Goal: Task Accomplishment & Management: Use online tool/utility

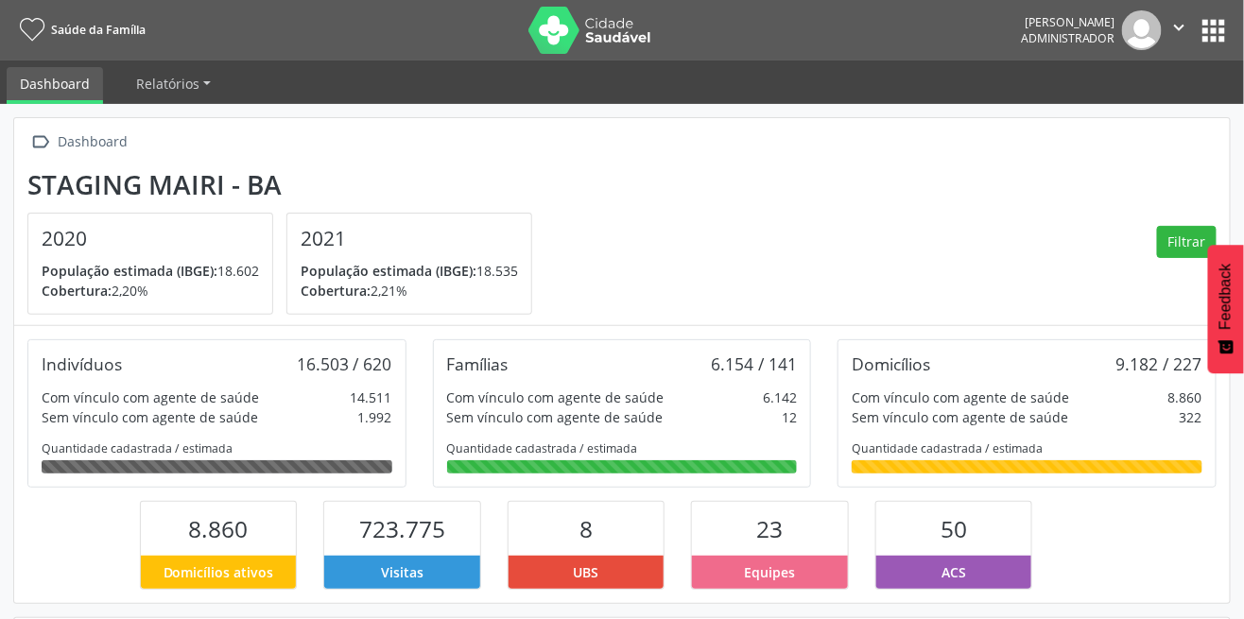
scroll to position [311, 405]
click at [1218, 36] on button "apps" at bounding box center [1214, 30] width 33 height 33
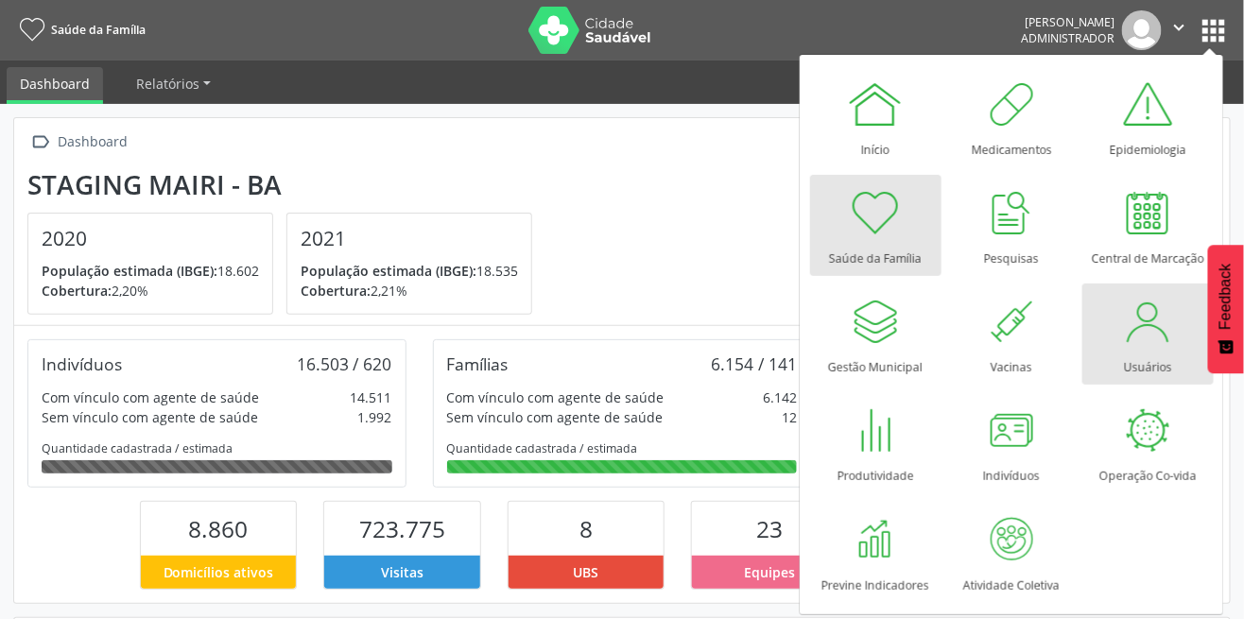
click at [1113, 338] on link "Usuários" at bounding box center [1147, 334] width 131 height 101
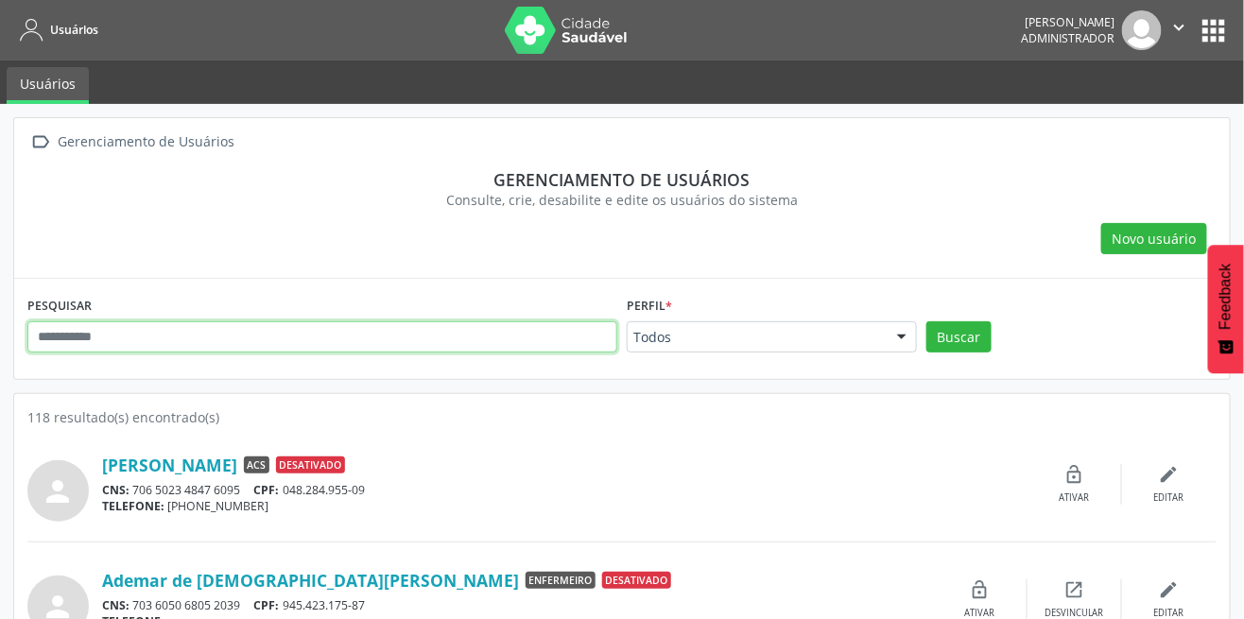
click at [309, 330] on input "text" at bounding box center [322, 337] width 590 height 32
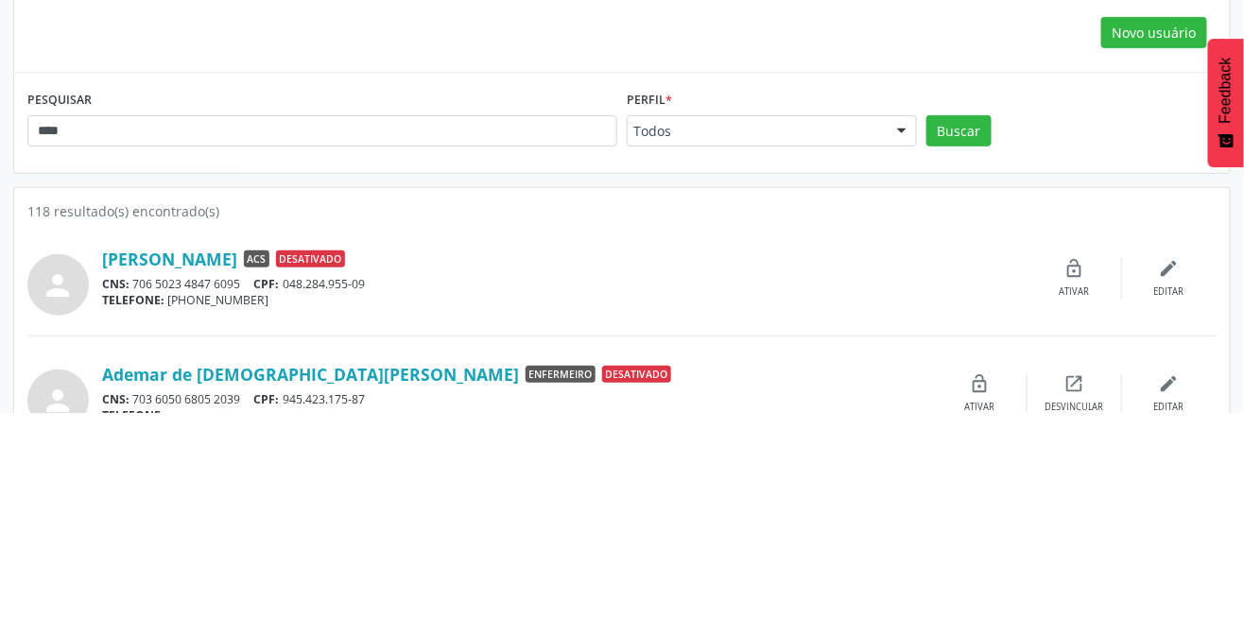
click at [953, 337] on button "Buscar" at bounding box center [958, 337] width 65 height 32
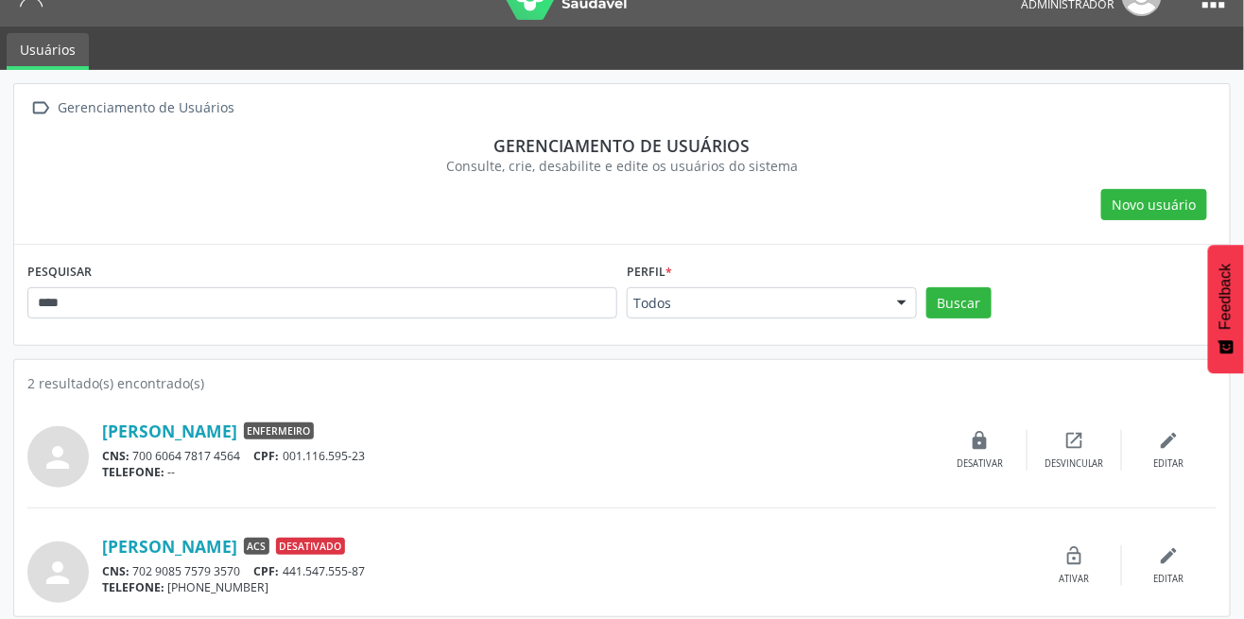
scroll to position [43, 0]
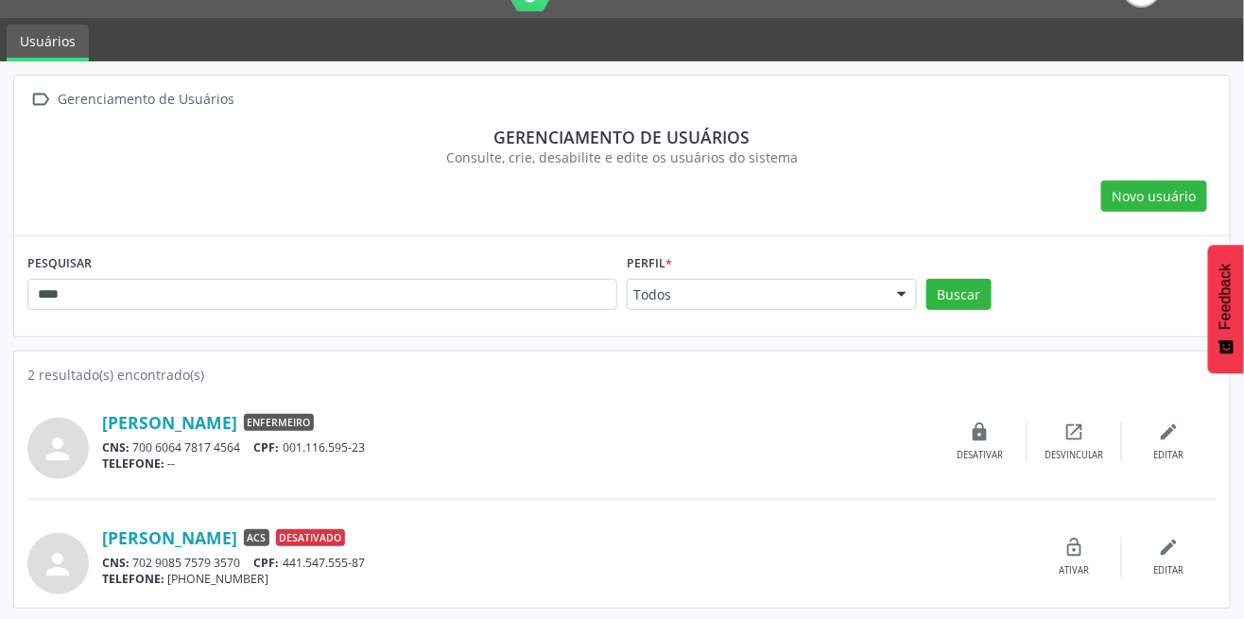
click at [1087, 552] on div "lock_open Ativar" at bounding box center [1074, 557] width 95 height 41
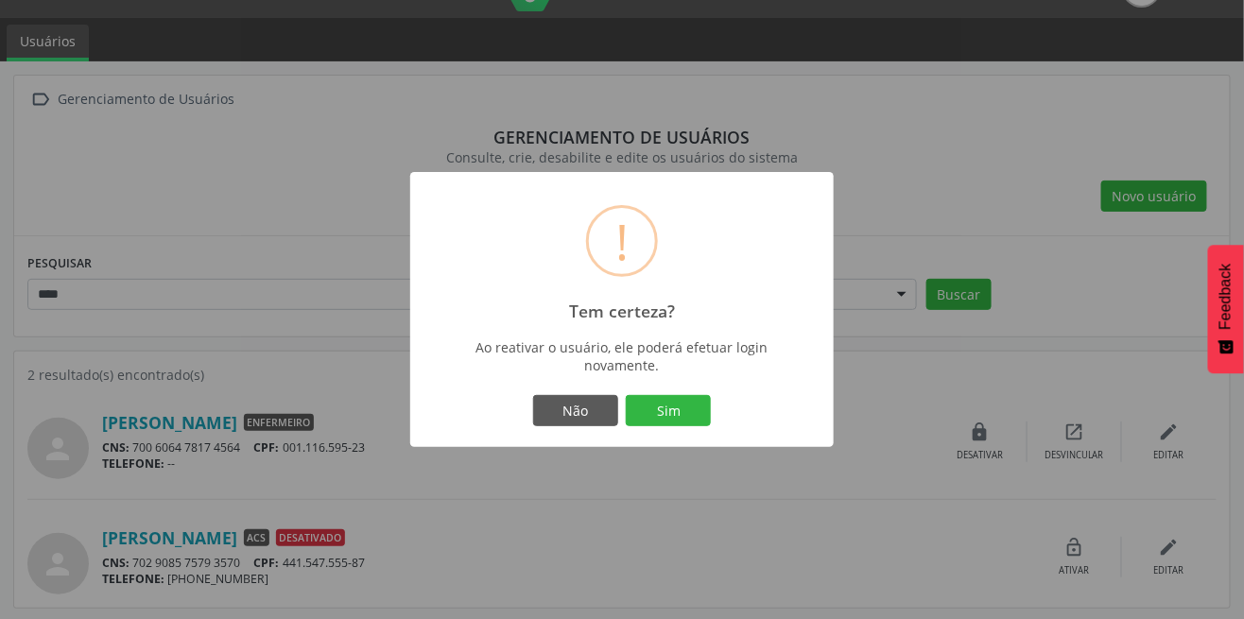
click at [644, 401] on button "Sim" at bounding box center [668, 411] width 85 height 32
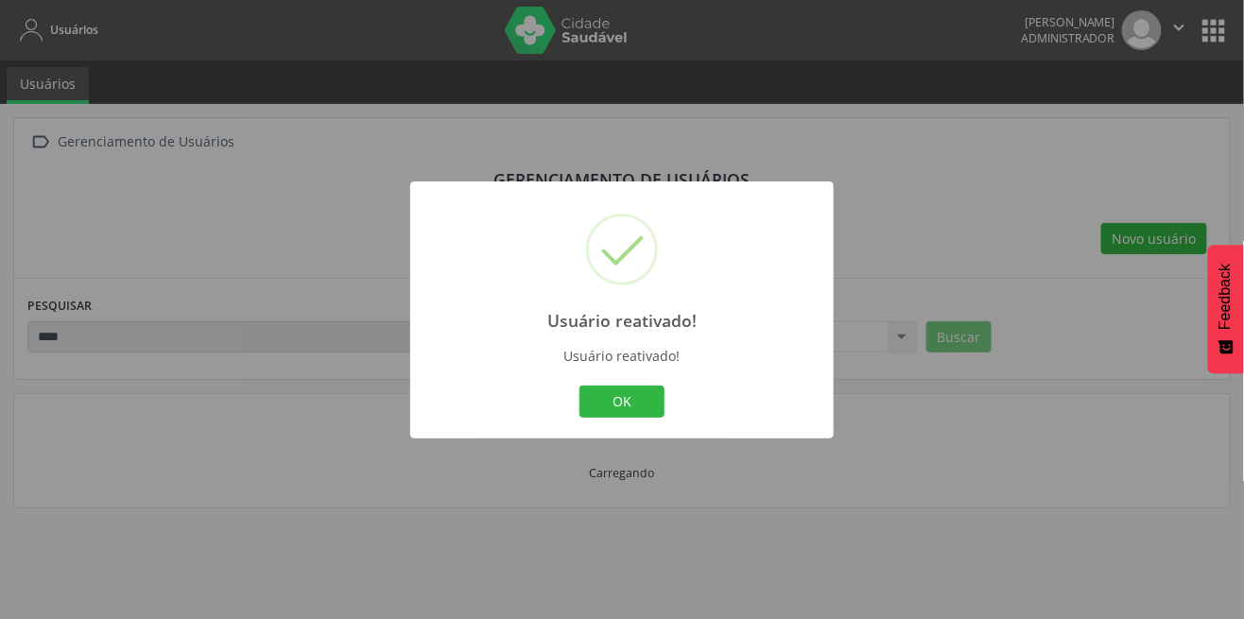
scroll to position [0, 0]
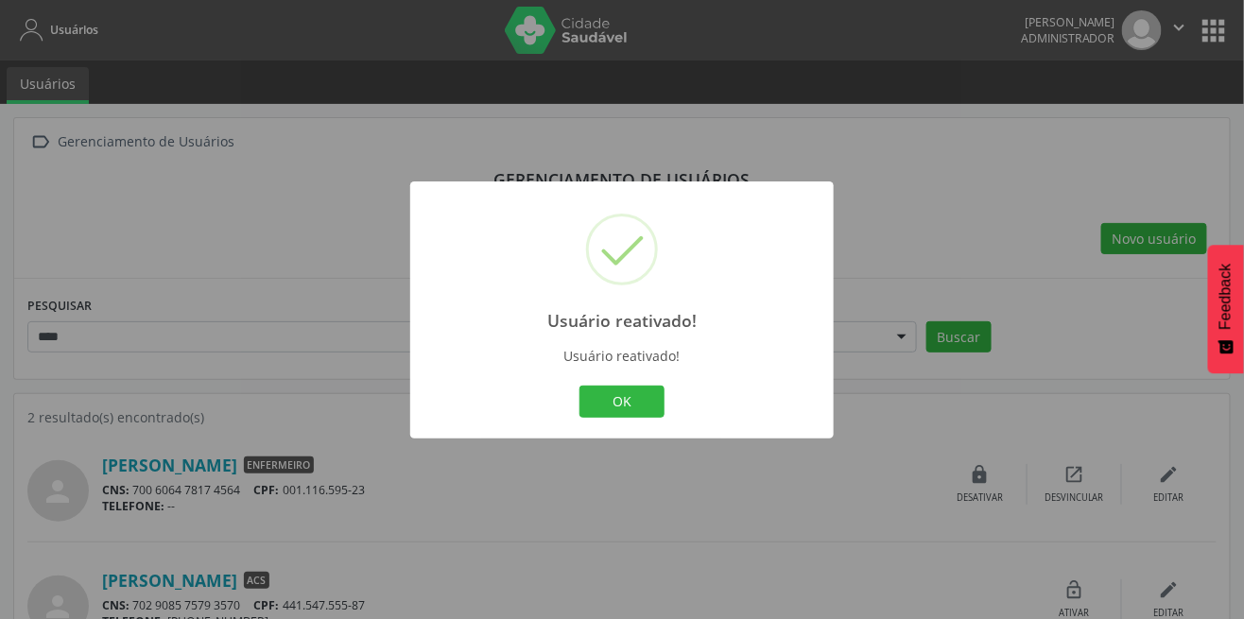
click at [629, 397] on button "OK" at bounding box center [621, 402] width 85 height 32
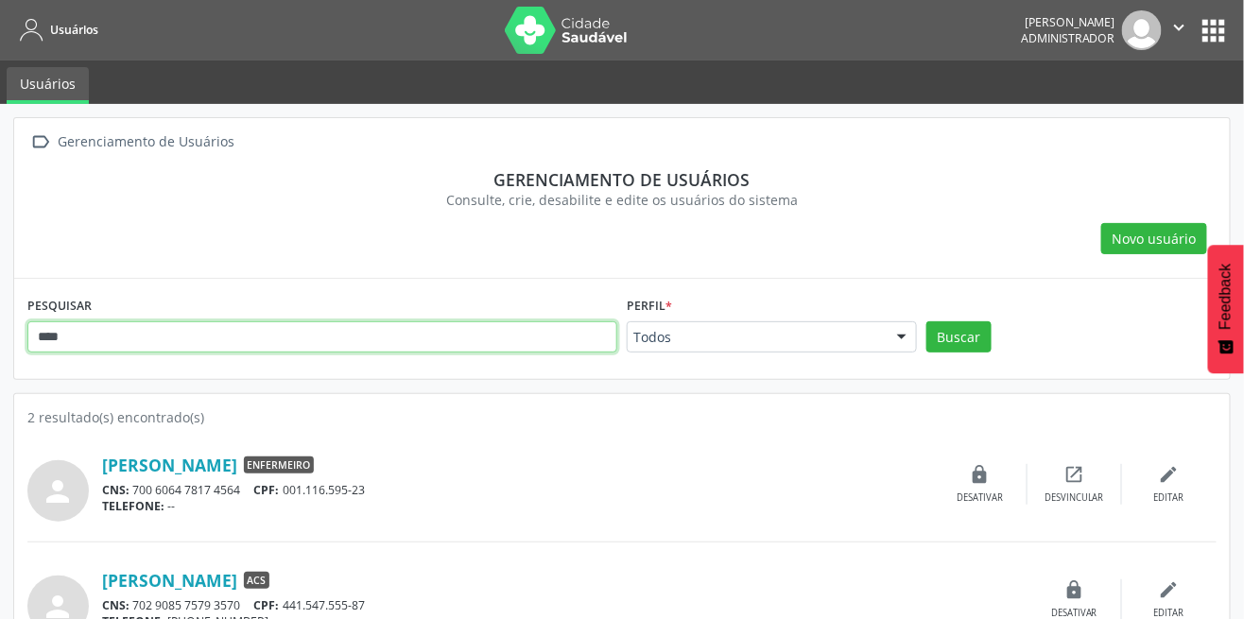
click at [359, 340] on input "****" at bounding box center [322, 337] width 590 height 32
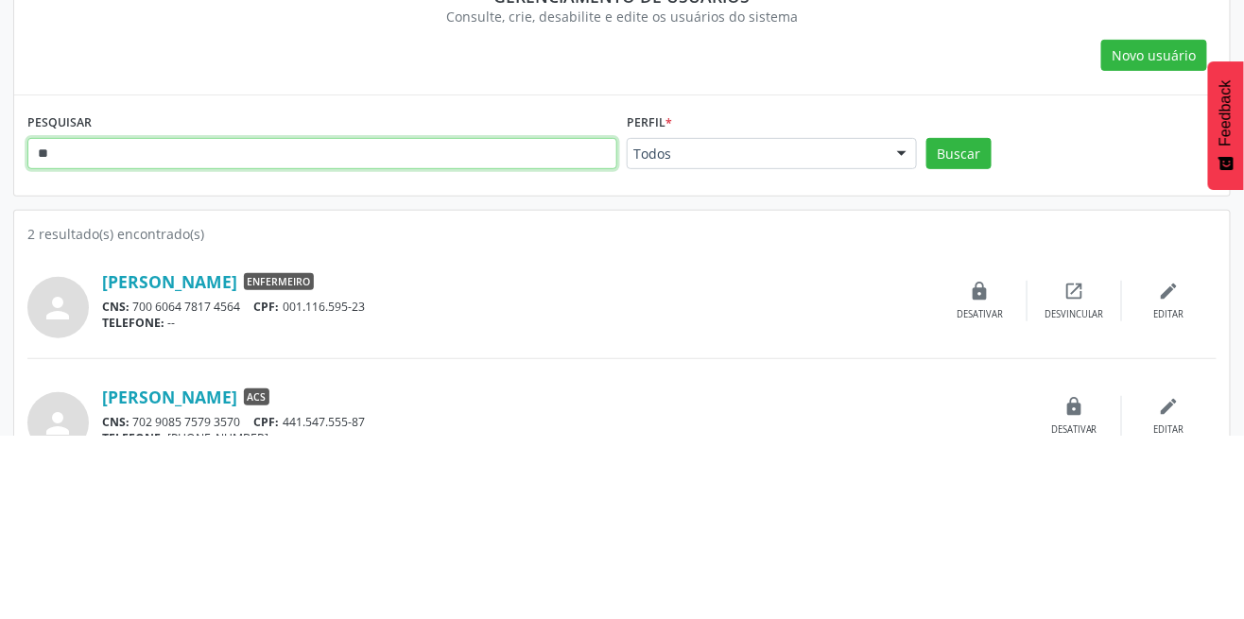
type input "*"
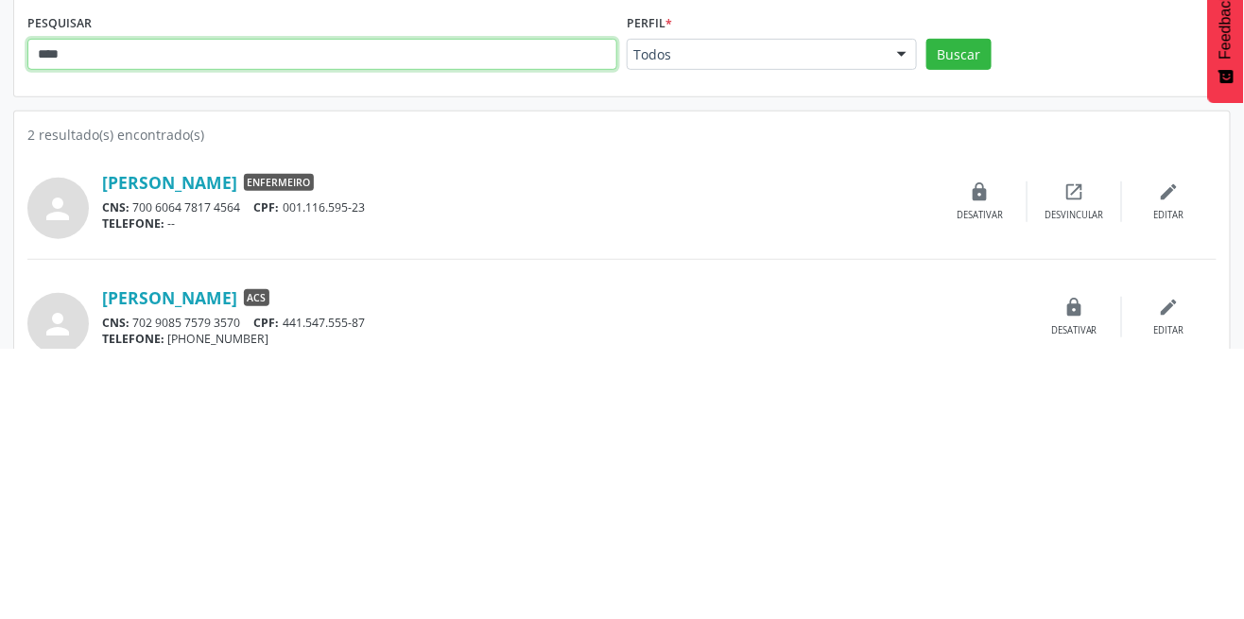
scroll to position [12, 0]
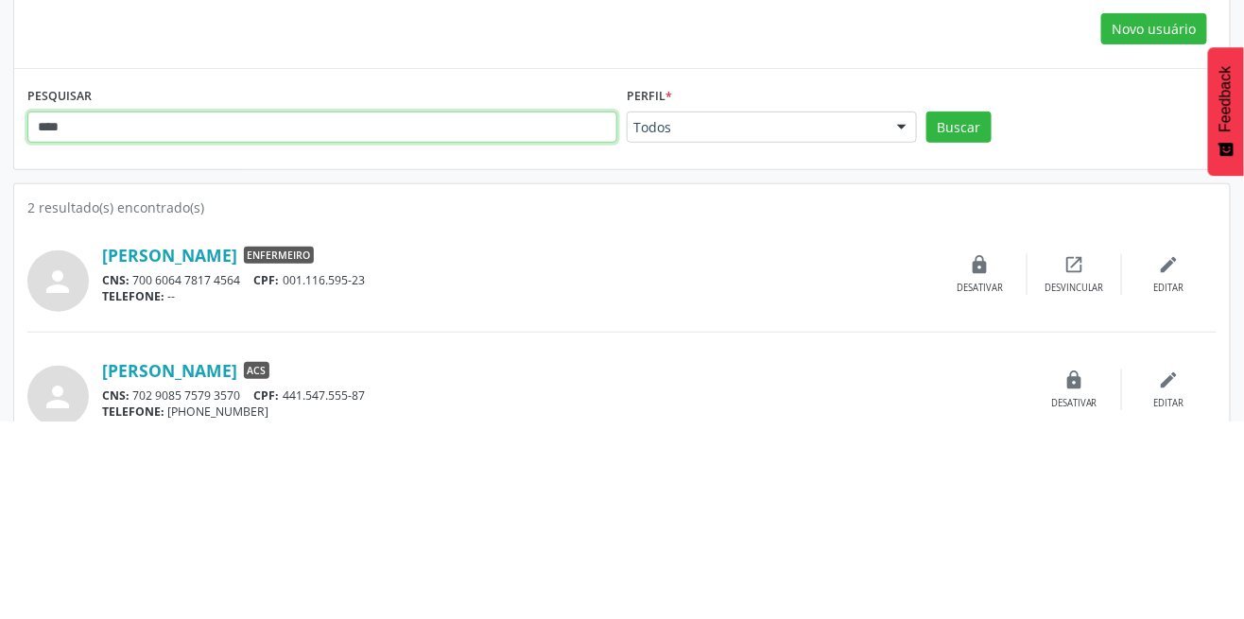
type input "****"
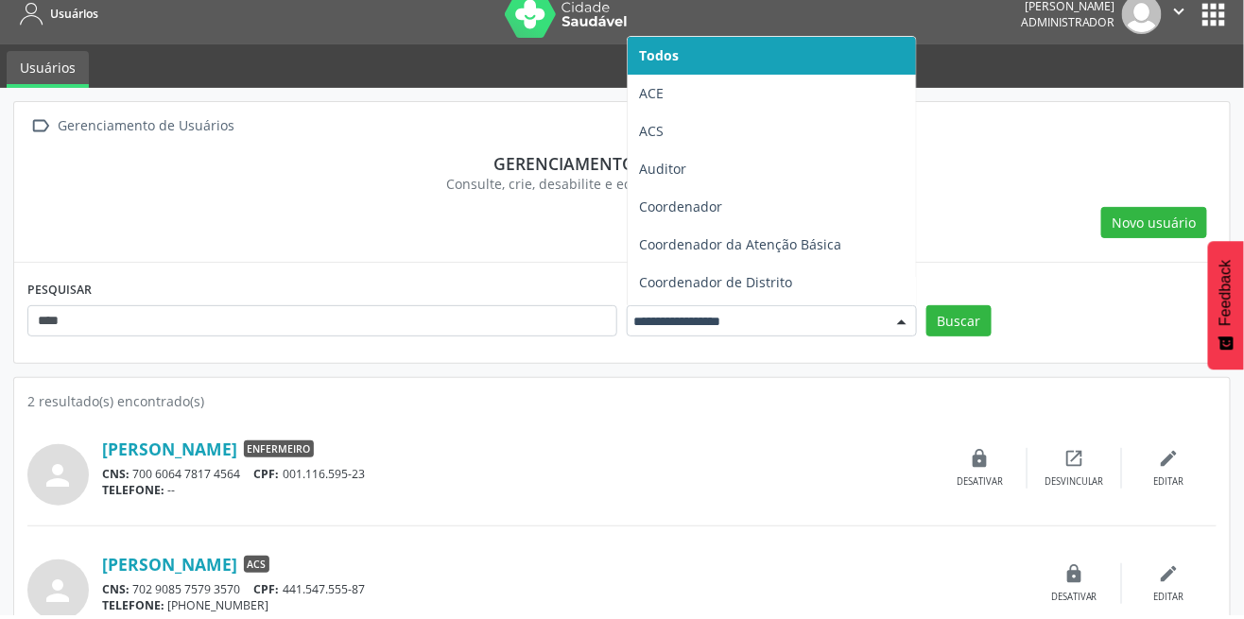
click at [696, 95] on span "ACE" at bounding box center [772, 97] width 288 height 38
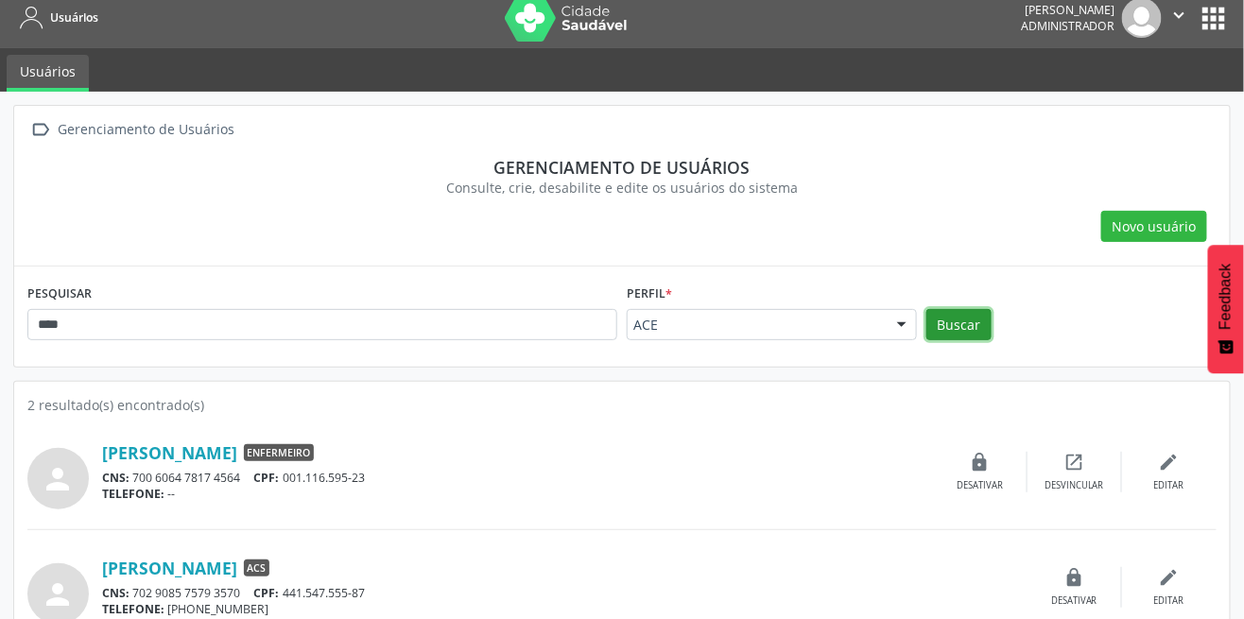
click at [953, 327] on button "Buscar" at bounding box center [958, 325] width 65 height 32
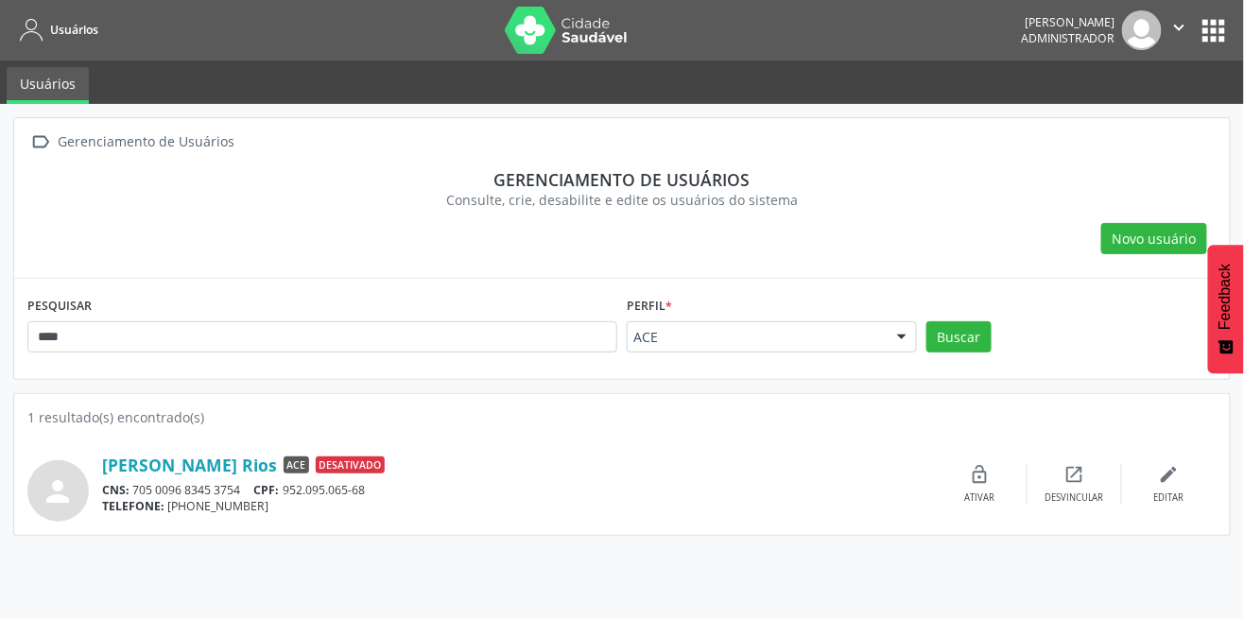
click at [981, 476] on icon "lock_open" at bounding box center [980, 474] width 21 height 21
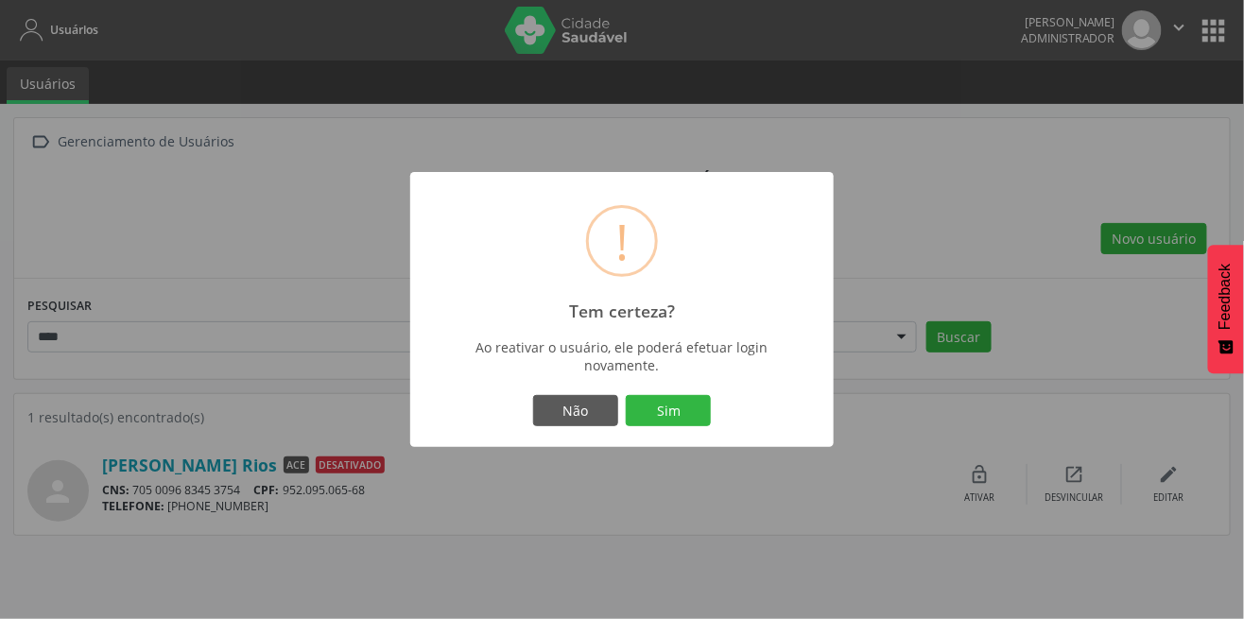
click at [675, 414] on button "Sim" at bounding box center [668, 411] width 85 height 32
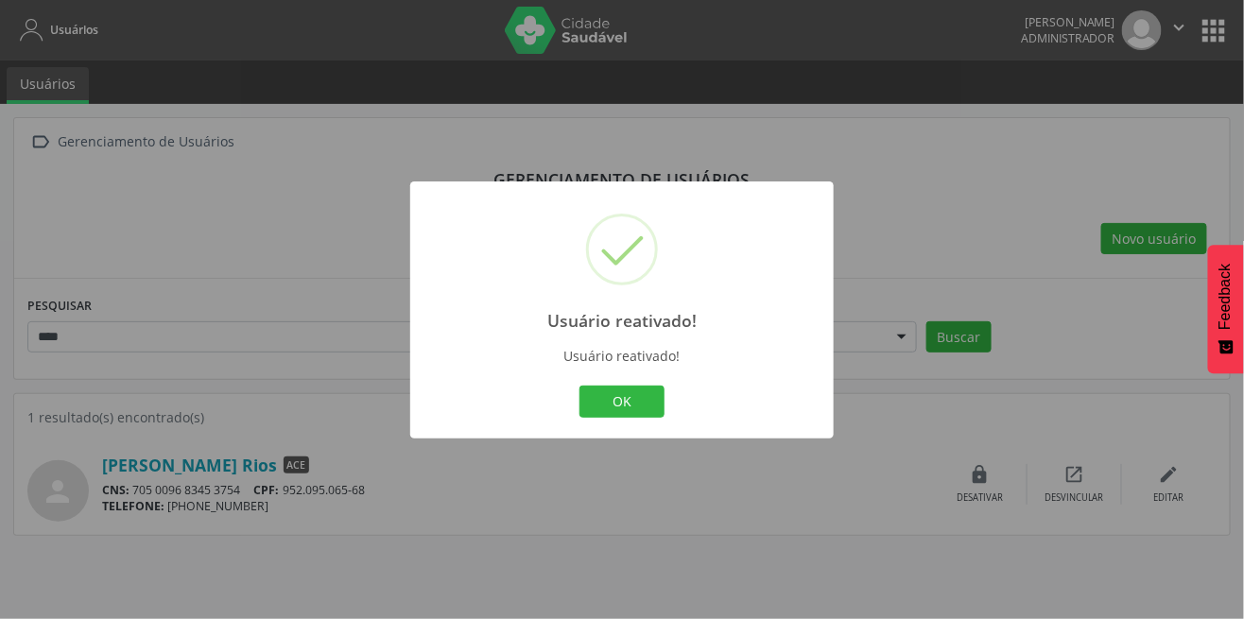
click at [608, 412] on button "OK" at bounding box center [621, 402] width 85 height 32
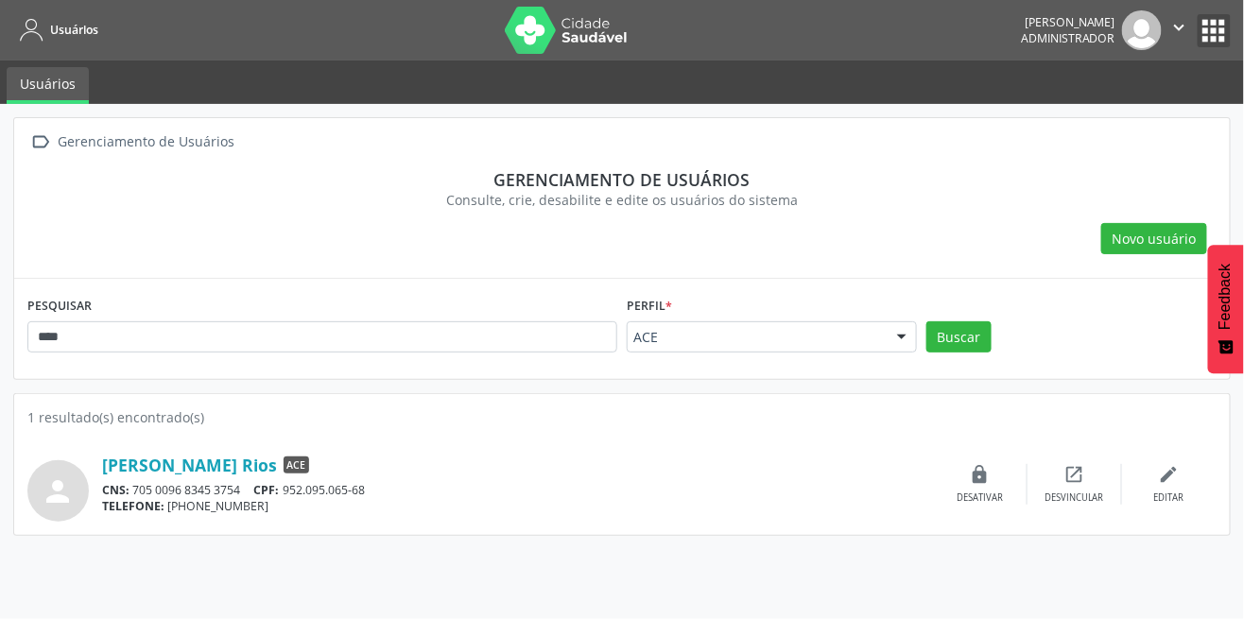
click at [1221, 37] on button "apps" at bounding box center [1214, 30] width 33 height 33
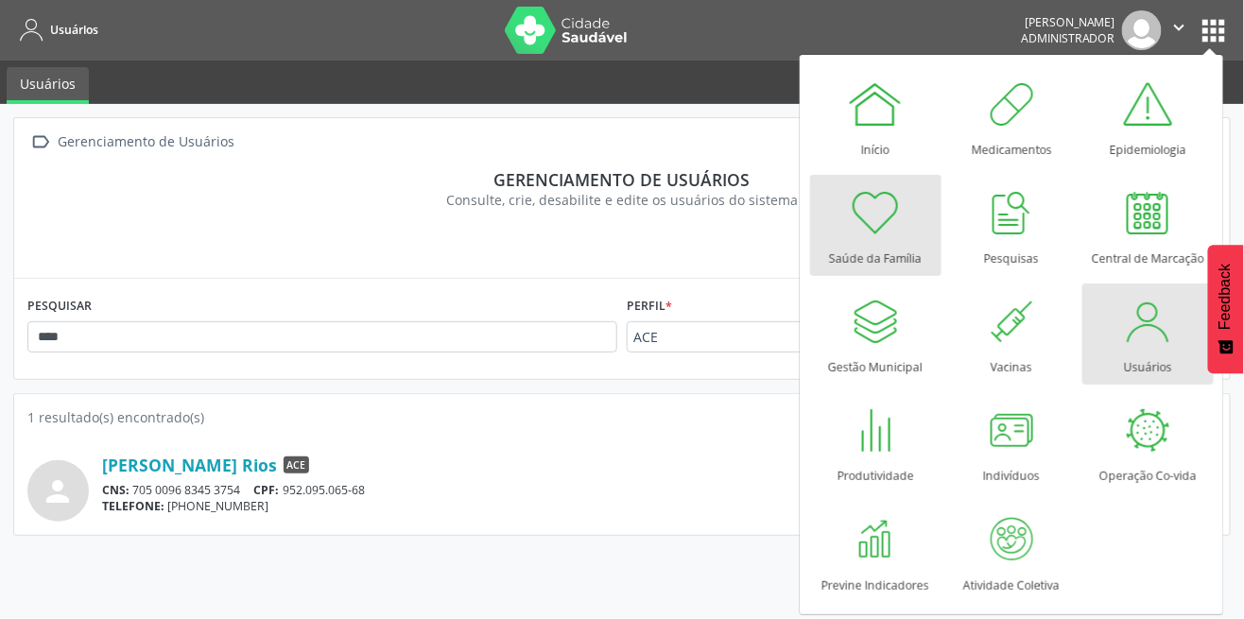
click at [871, 234] on div at bounding box center [875, 212] width 57 height 57
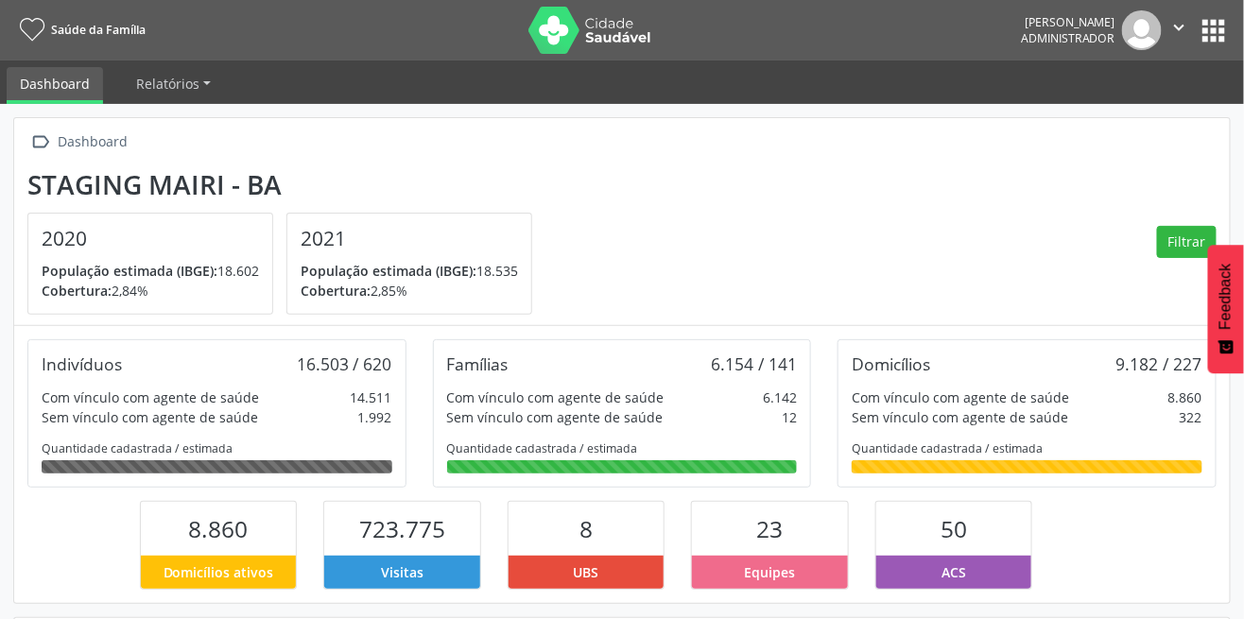
click at [506, 274] on p "População estimada (IBGE): 18.535" at bounding box center [409, 271] width 217 height 20
click at [681, 145] on div " Dashboard" at bounding box center [621, 142] width 1189 height 27
click at [182, 91] on span "Relatórios" at bounding box center [167, 84] width 63 height 18
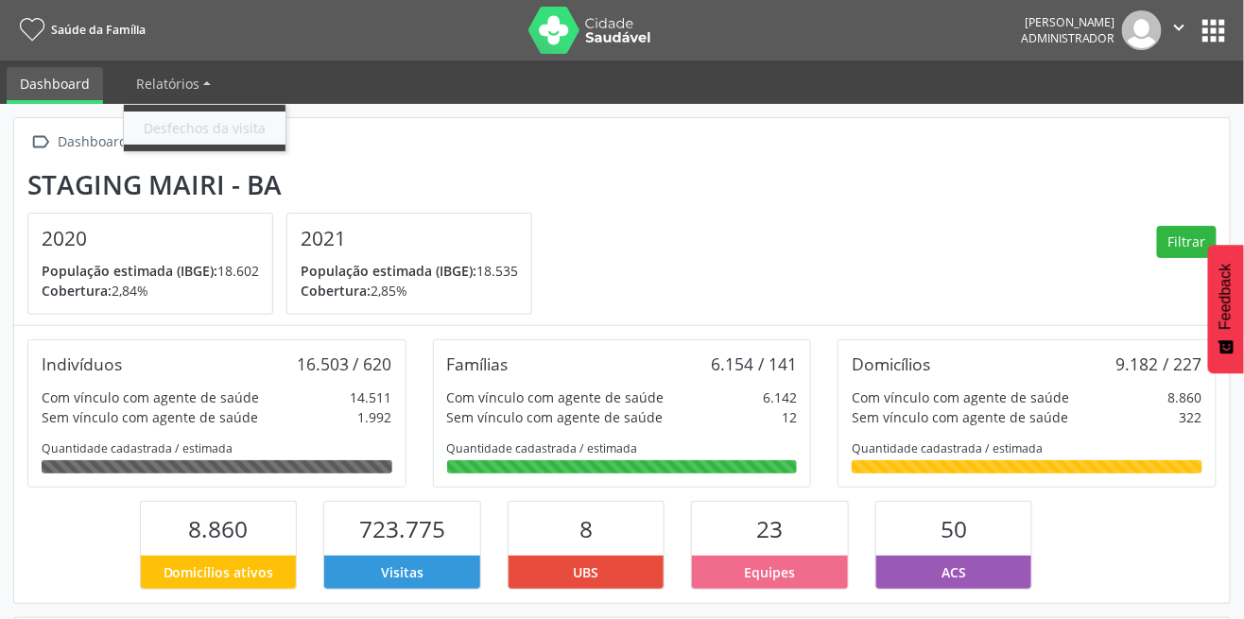
click at [164, 141] on link "Desfechos da visita" at bounding box center [205, 128] width 162 height 33
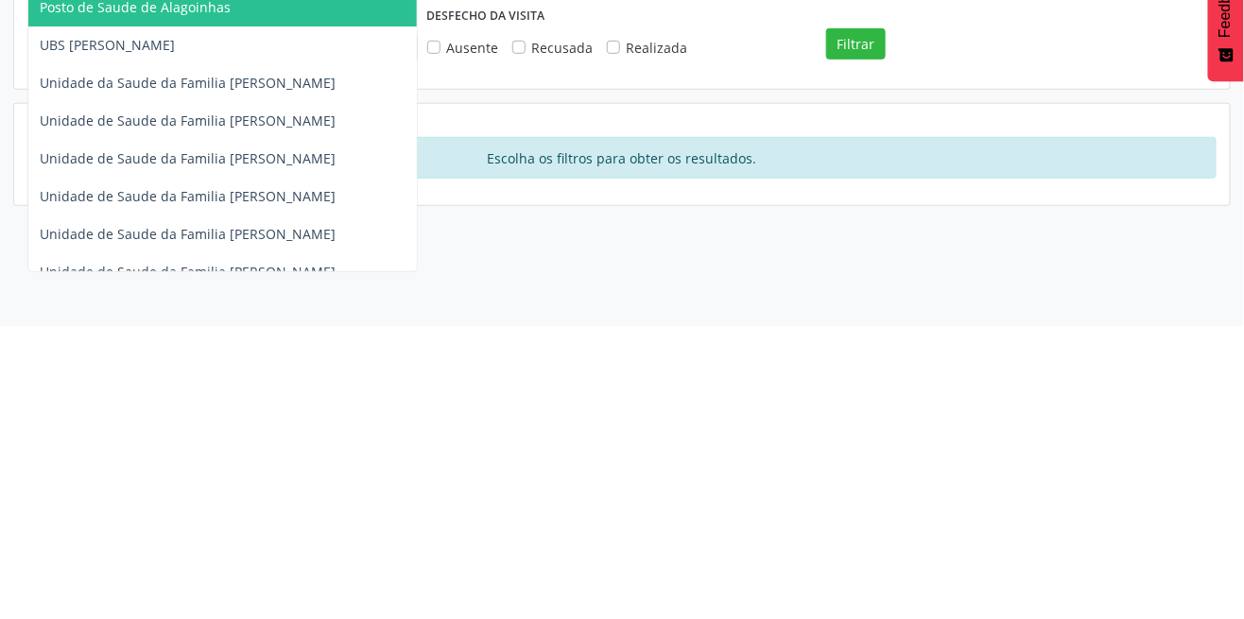
click at [59, 479] on span "Unidade de Saude da Familia Gerolino Jose de Oliveira" at bounding box center [188, 488] width 296 height 18
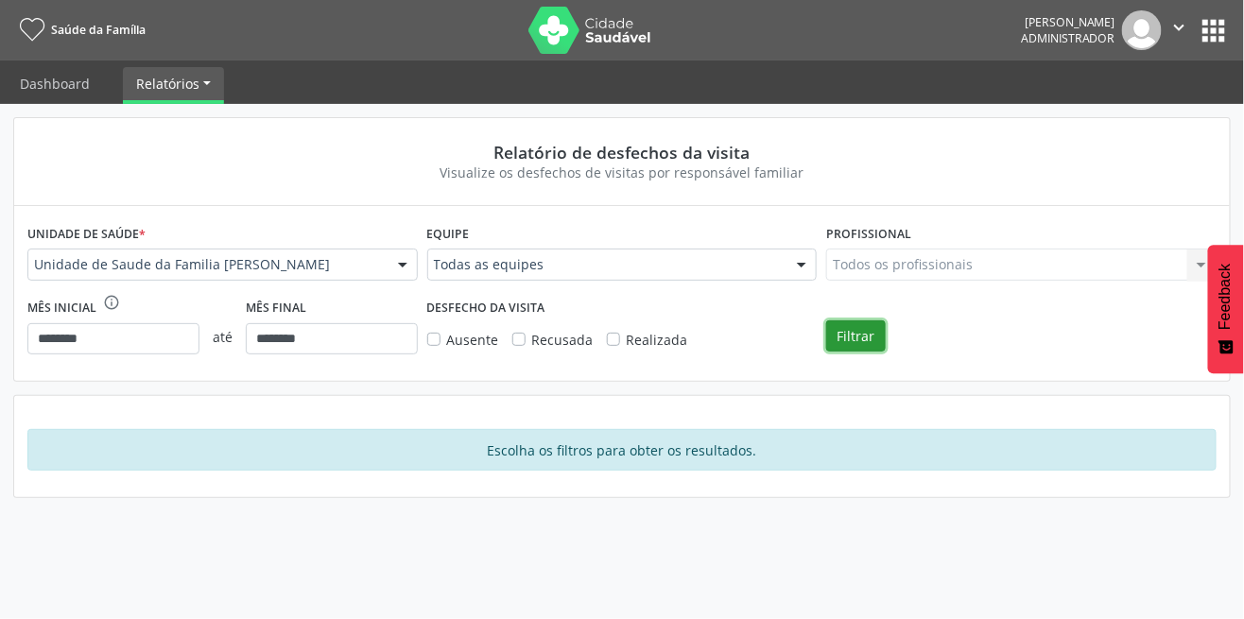
click at [858, 349] on button "Filtrar" at bounding box center [856, 336] width 60 height 32
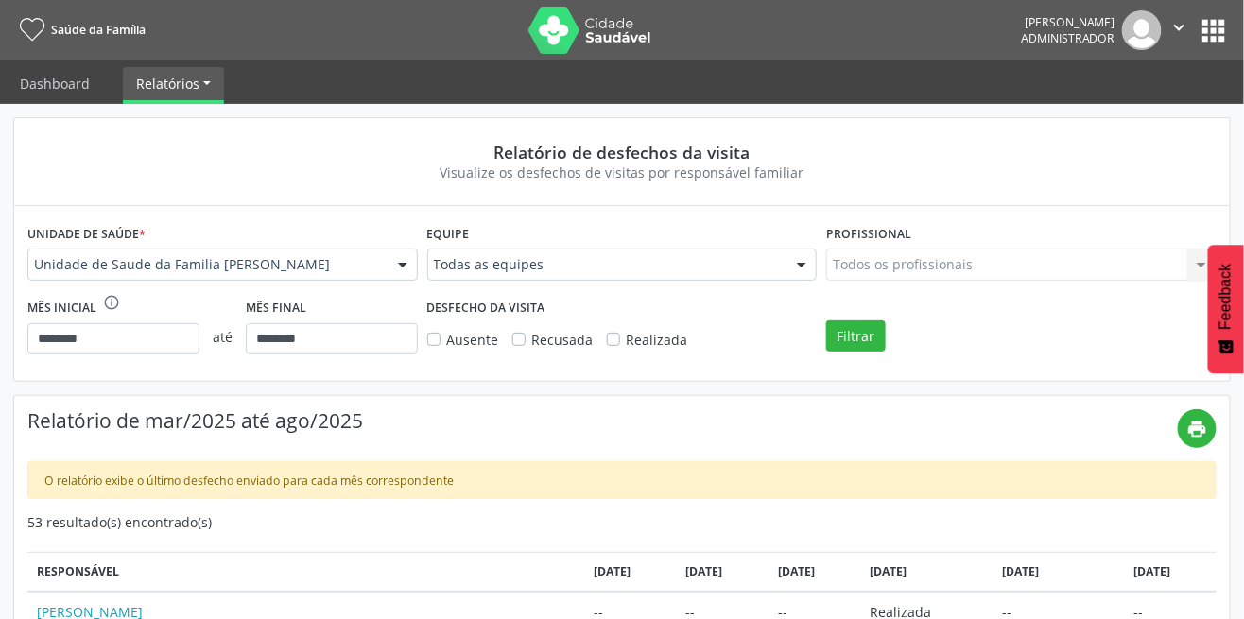
click at [30, 85] on link "Dashboard" at bounding box center [55, 83] width 96 height 33
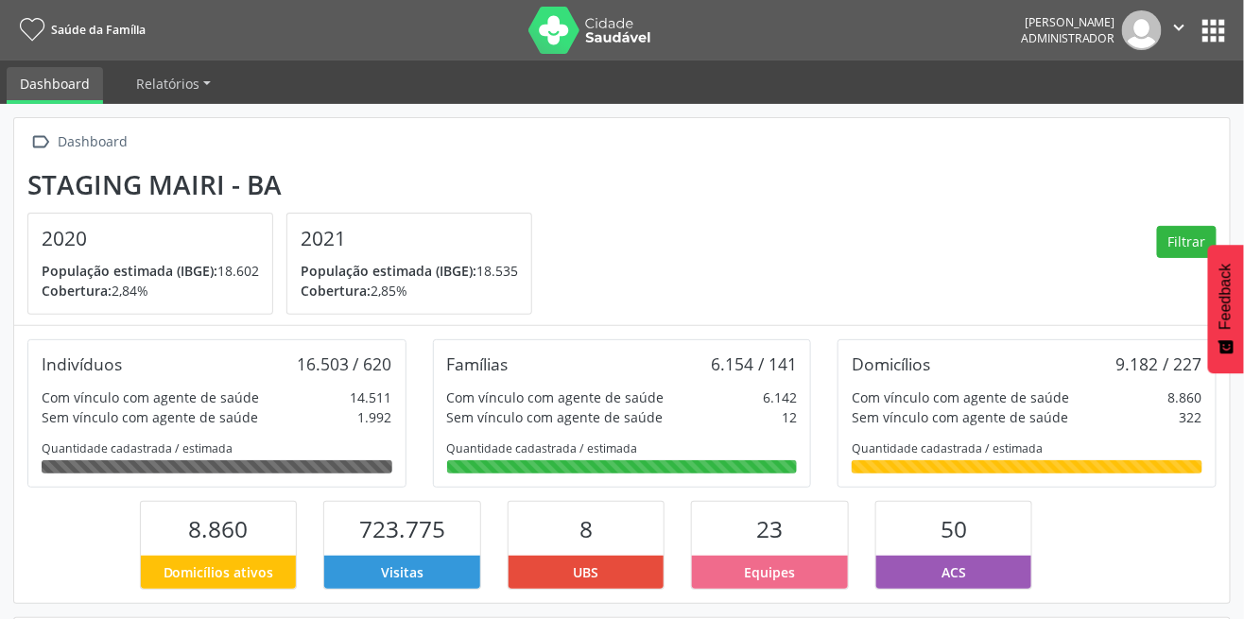
click at [614, 34] on img at bounding box center [589, 30] width 123 height 47
